Goal: Information Seeking & Learning: Understand process/instructions

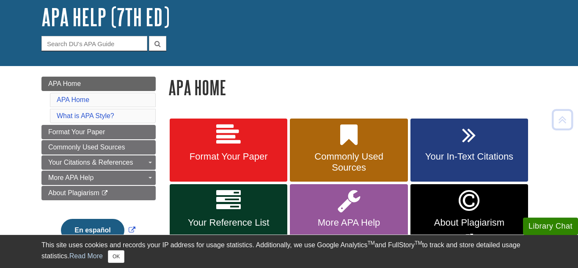
scroll to position [49, 0]
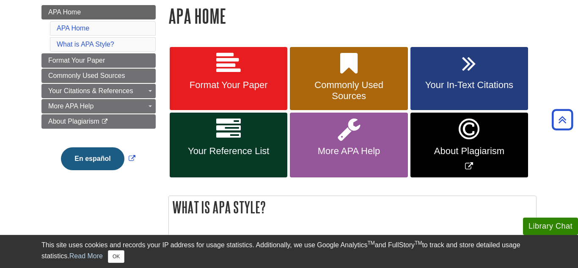
scroll to position [124, 0]
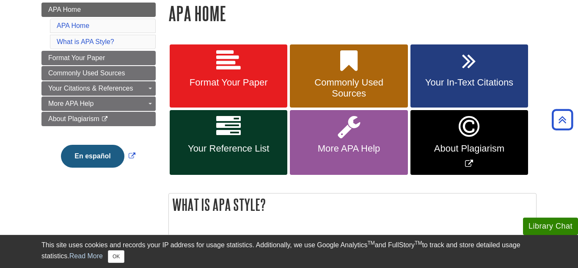
click at [142, 45] on li "What is APA Style?" at bounding box center [103, 42] width 106 height 14
click at [102, 45] on link "What is APA Style?" at bounding box center [86, 41] width 58 height 7
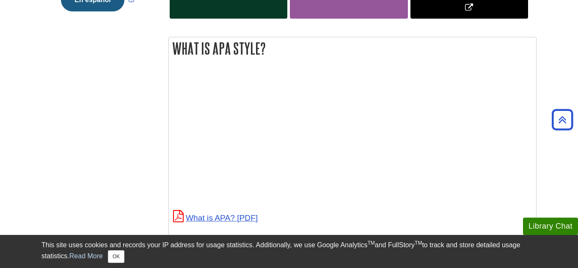
scroll to position [313, 0]
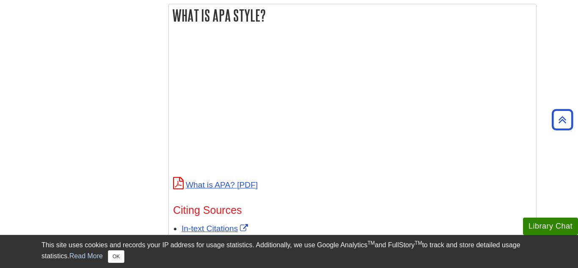
click at [450, 65] on p at bounding box center [352, 104] width 359 height 137
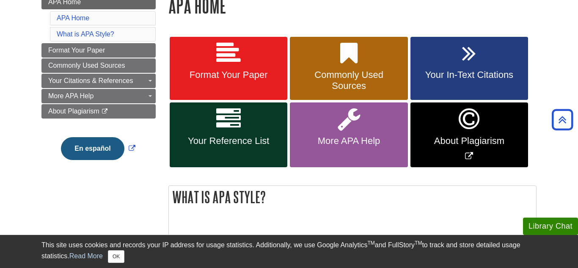
scroll to position [131, 0]
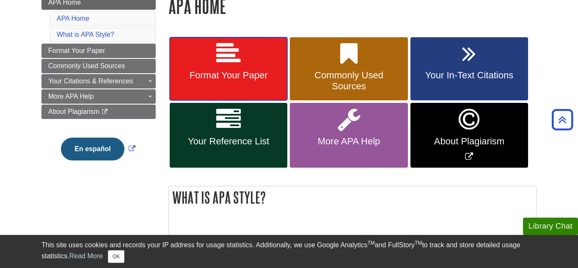
click at [258, 63] on link "Format Your Paper" at bounding box center [229, 68] width 118 height 63
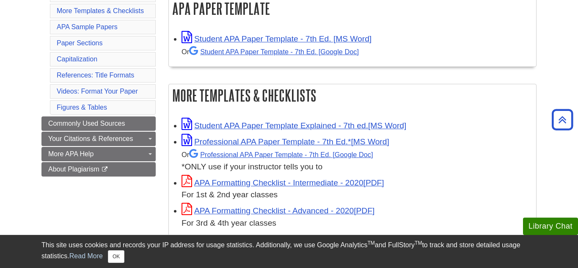
scroll to position [171, 0]
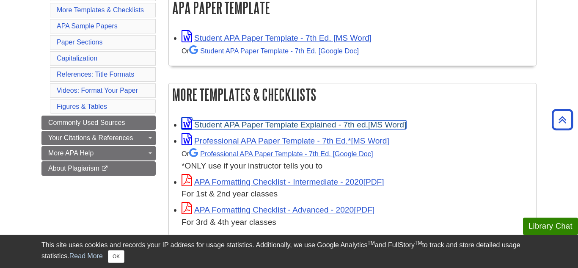
click at [349, 124] on link "Student APA Paper Template Explained - 7th ed." at bounding box center [293, 124] width 225 height 9
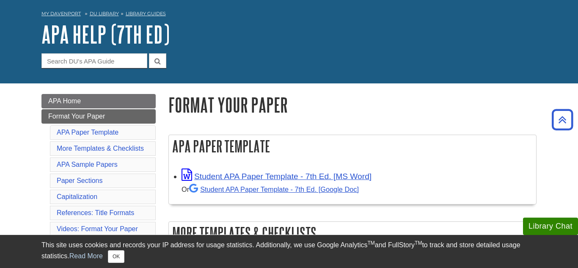
scroll to position [0, 0]
